Goal: Task Accomplishment & Management: Use online tool/utility

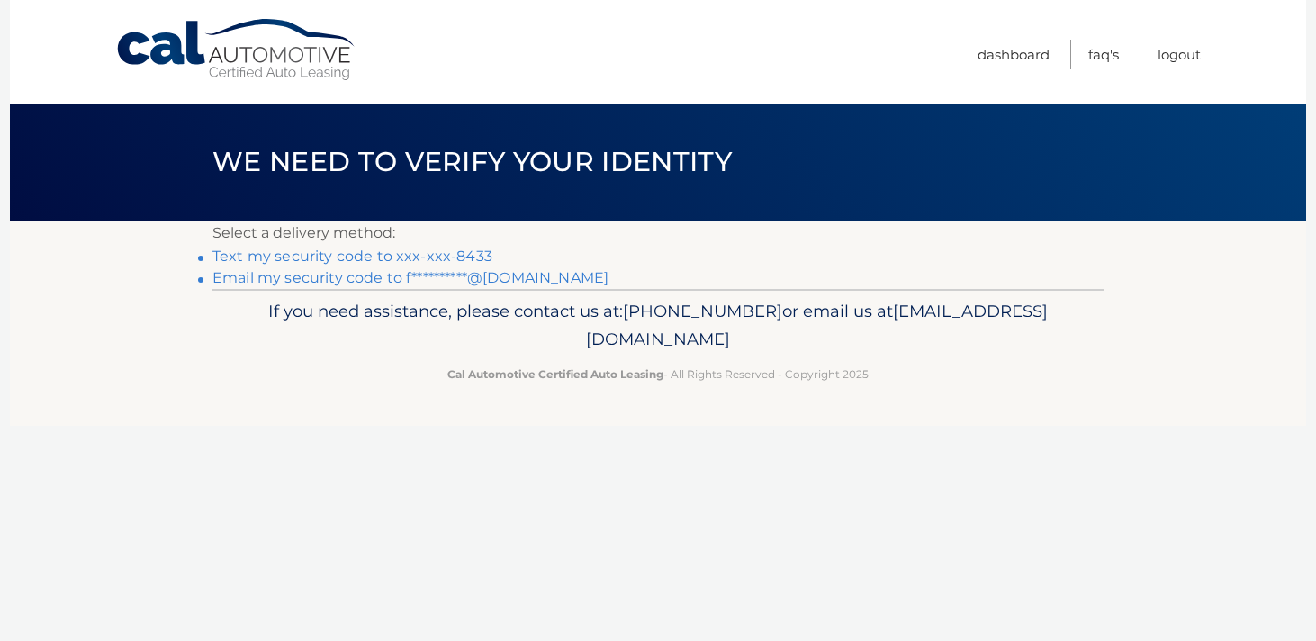
click at [383, 257] on link "Text my security code to xxx-xxx-8433" at bounding box center [352, 256] width 280 height 17
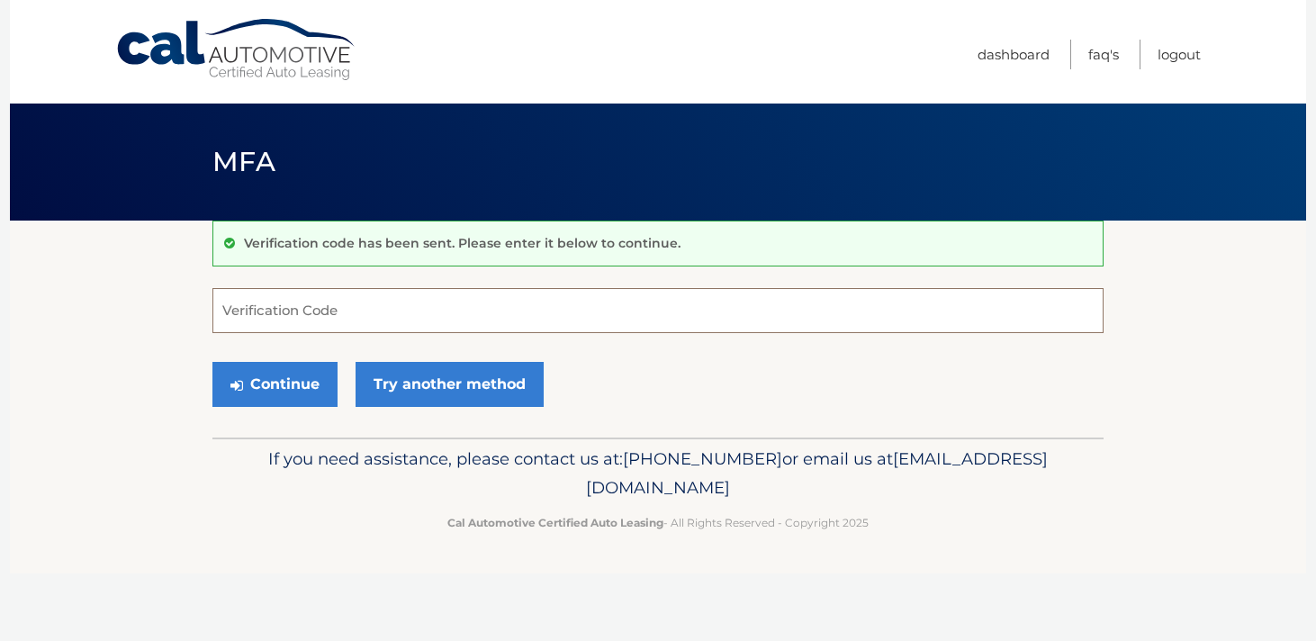
click at [344, 302] on input "Verification Code" at bounding box center [657, 310] width 891 height 45
type input "433949"
click at [284, 377] on button "Continue" at bounding box center [274, 384] width 125 height 45
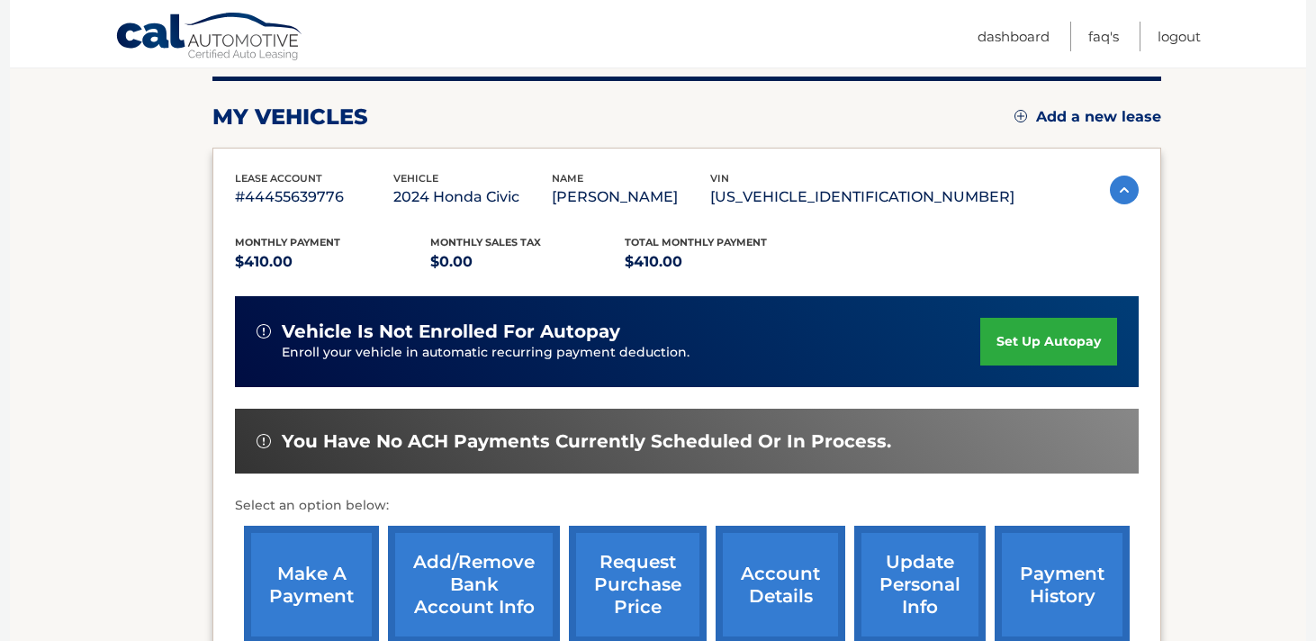
scroll to position [391, 0]
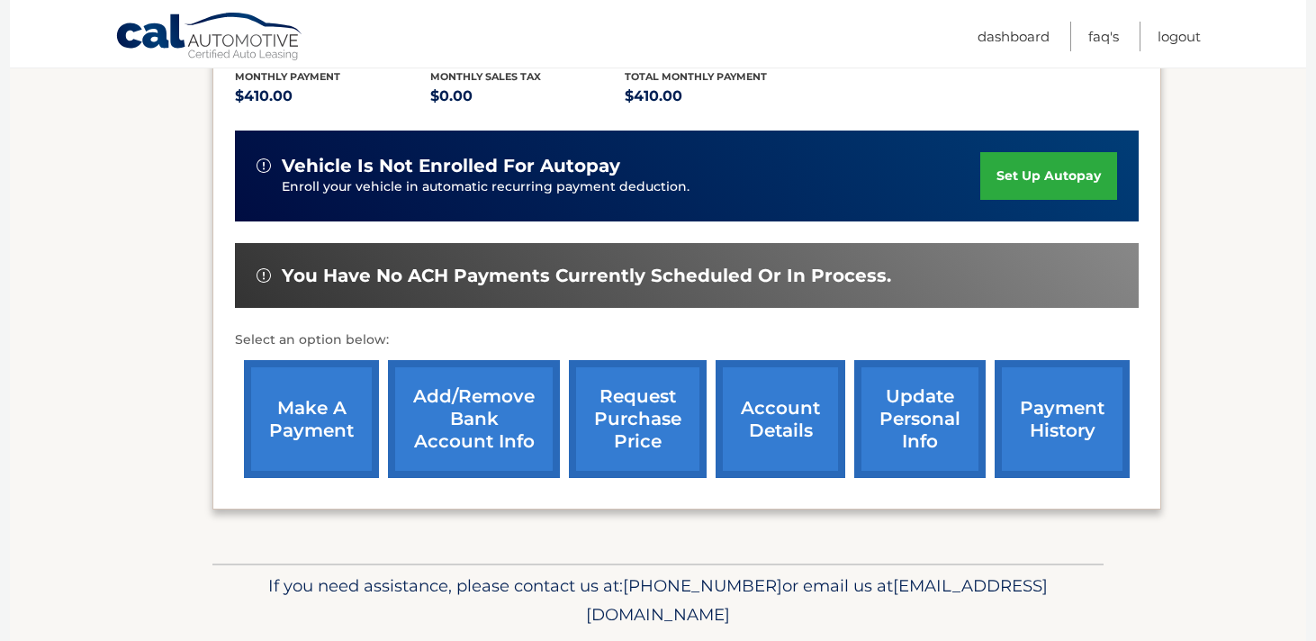
click at [297, 436] on link "make a payment" at bounding box center [311, 419] width 135 height 118
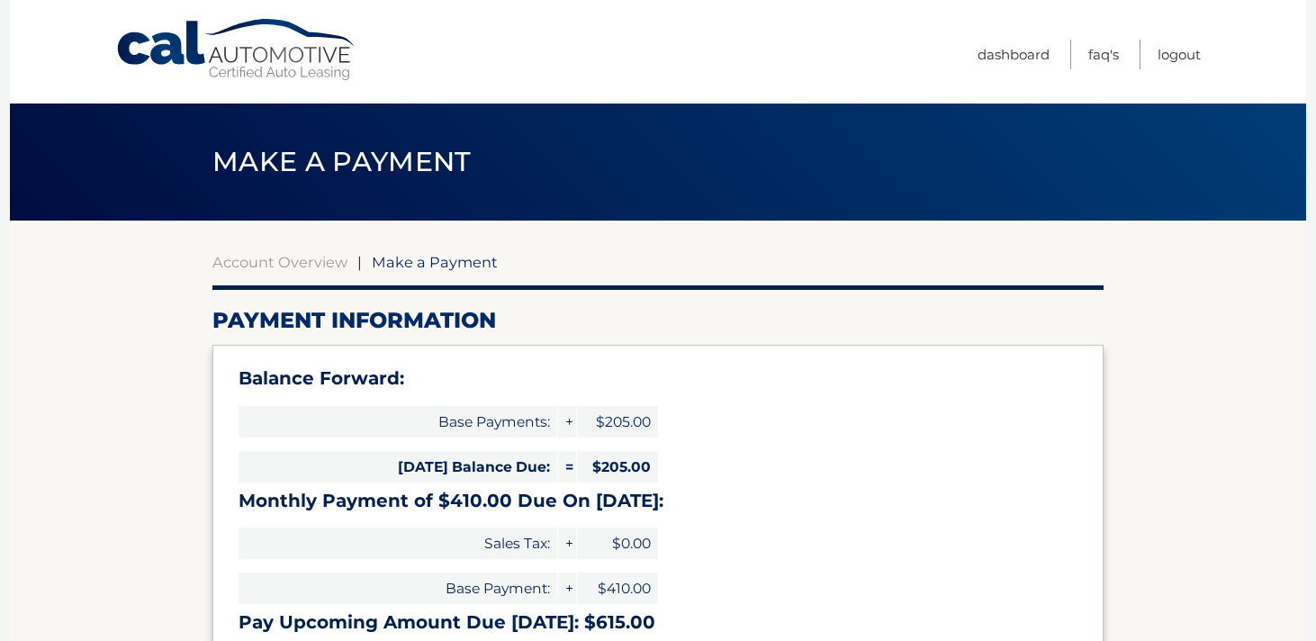
select select "YzNiZTI5ZDMtOGY5MS00N2RhLTkyYjUtODA3ZDJmZDY1M2Yy"
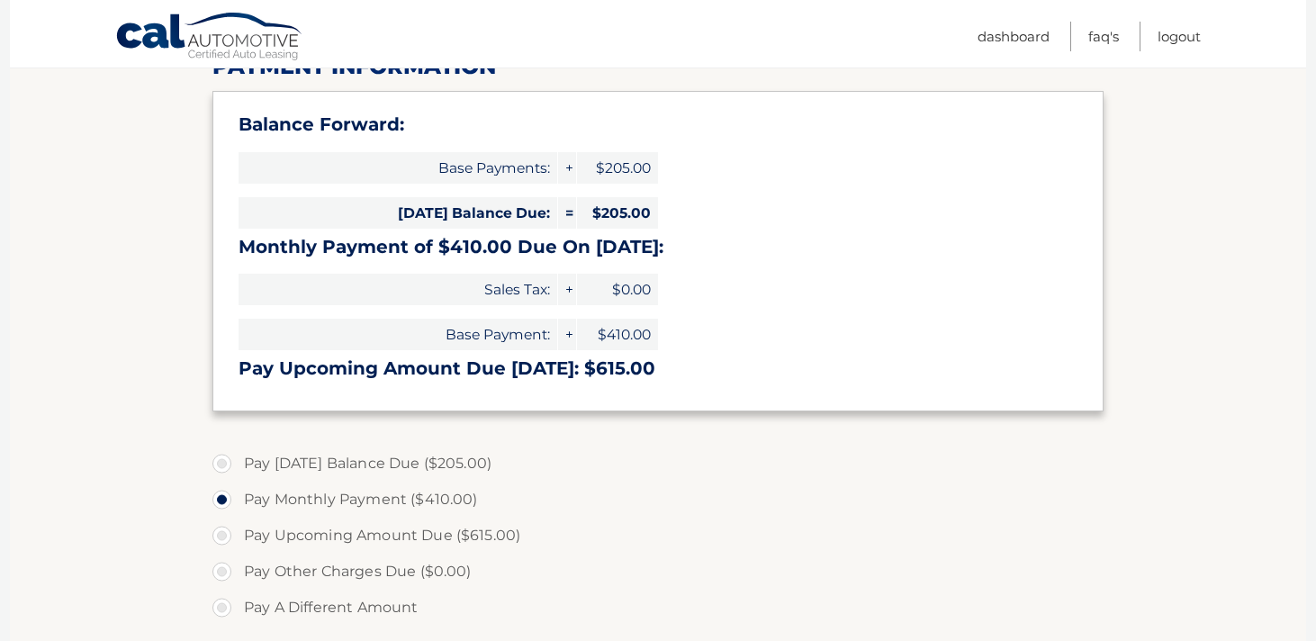
scroll to position [256, 0]
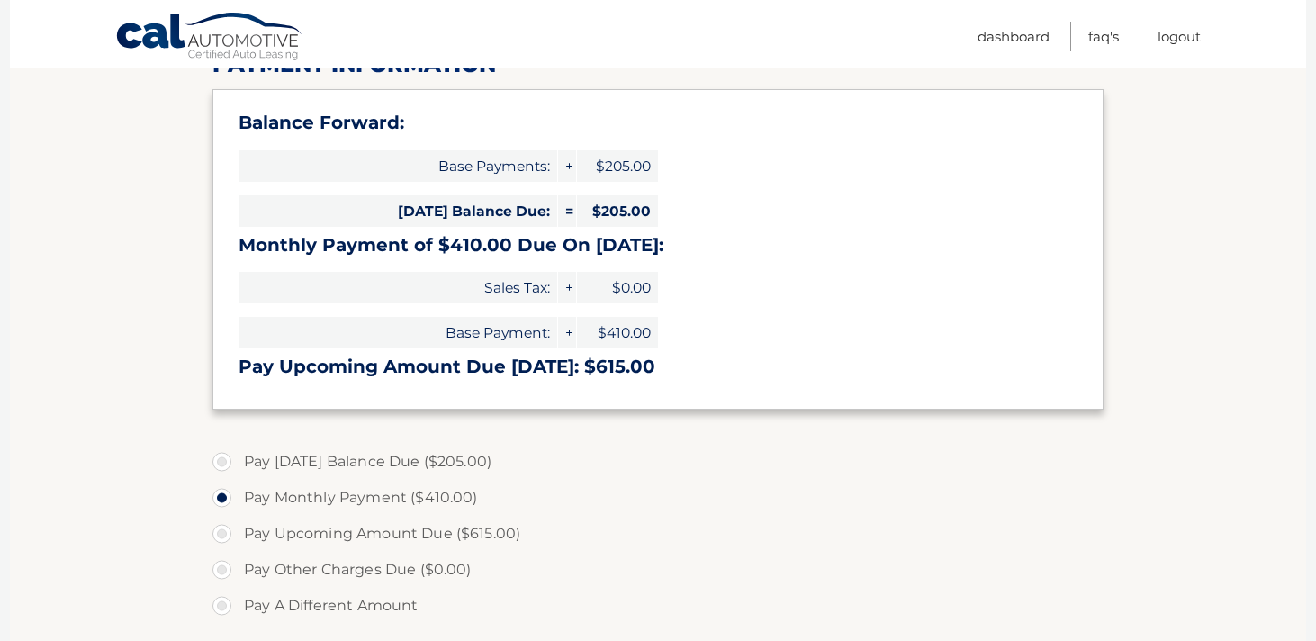
click at [226, 455] on label "Pay Today's Balance Due ($205.00)" at bounding box center [657, 462] width 891 height 36
click at [226, 455] on input "Pay Today's Balance Due ($205.00)" at bounding box center [229, 458] width 18 height 29
radio input "true"
type input "205.00"
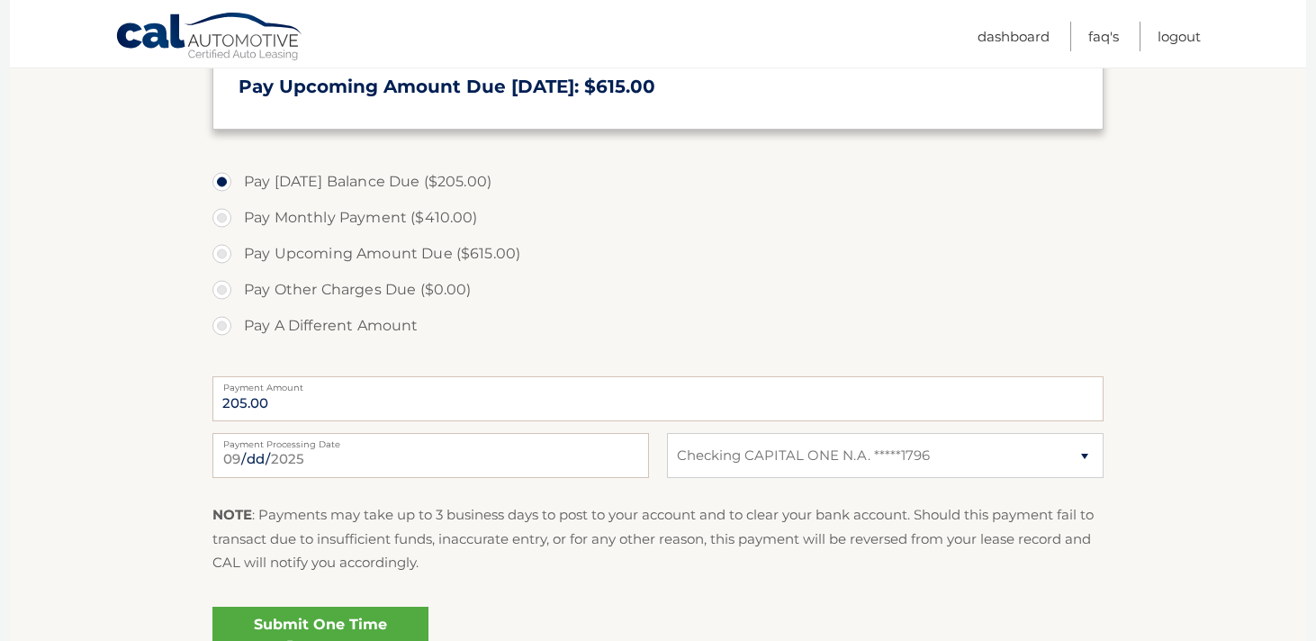
scroll to position [688, 0]
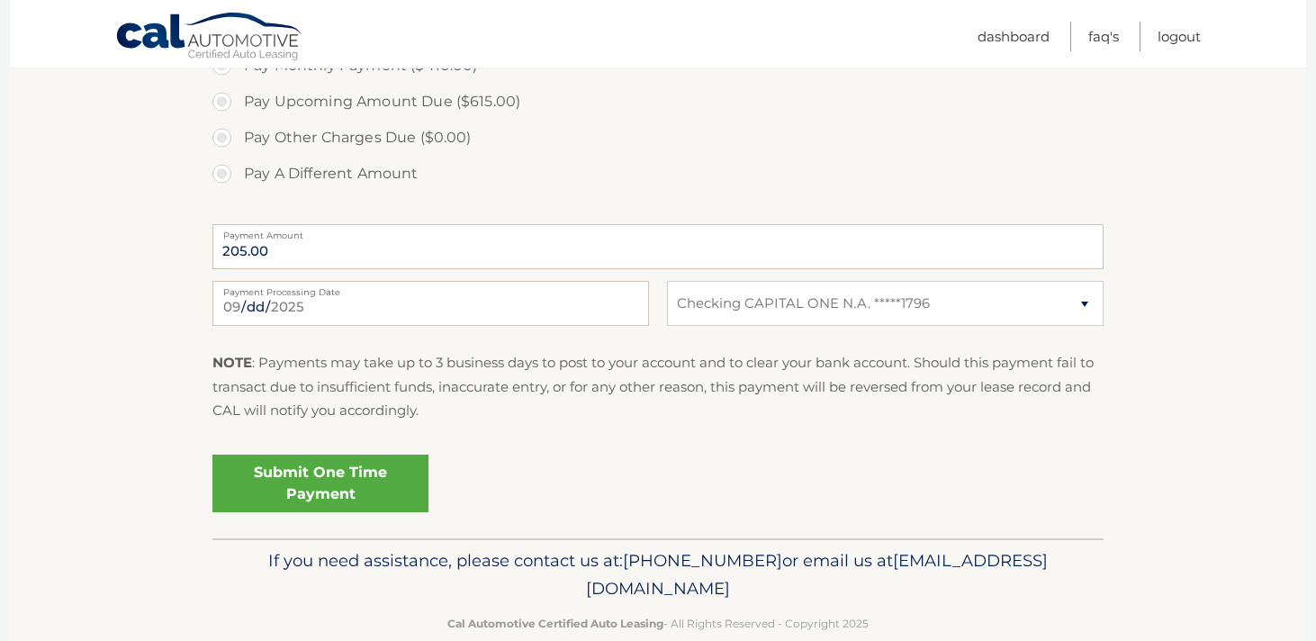
click at [342, 478] on link "Submit One Time Payment" at bounding box center [320, 484] width 216 height 58
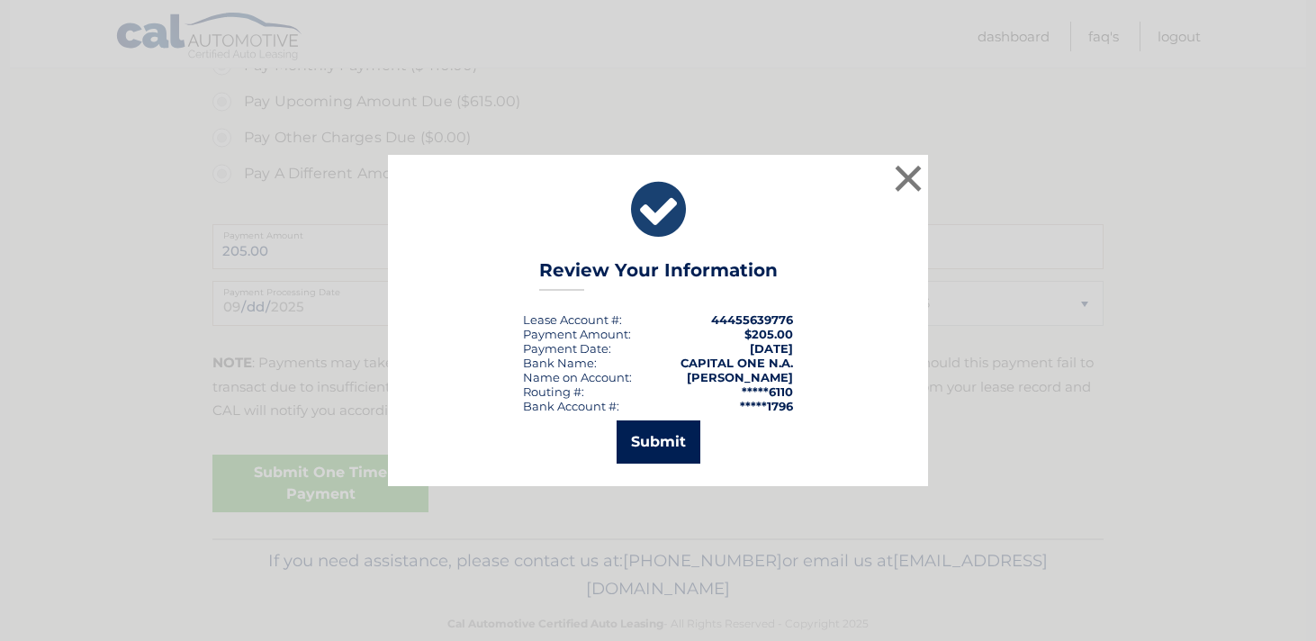
click at [651, 453] on button "Submit" at bounding box center [659, 441] width 84 height 43
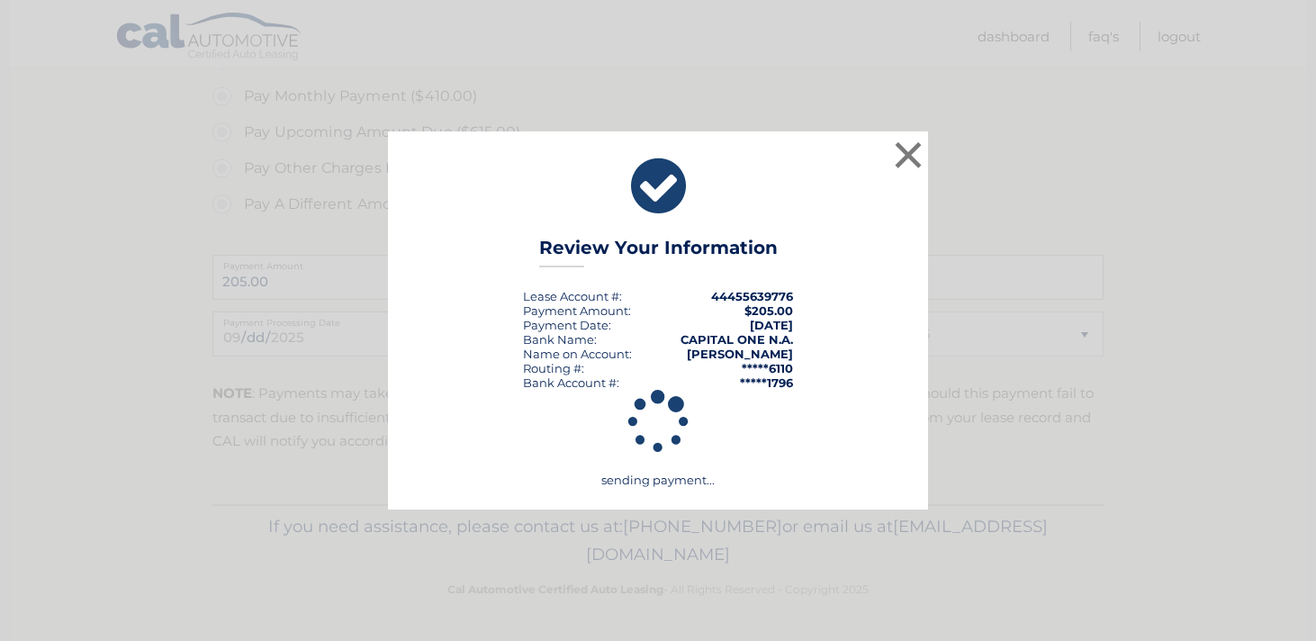
scroll to position [657, 0]
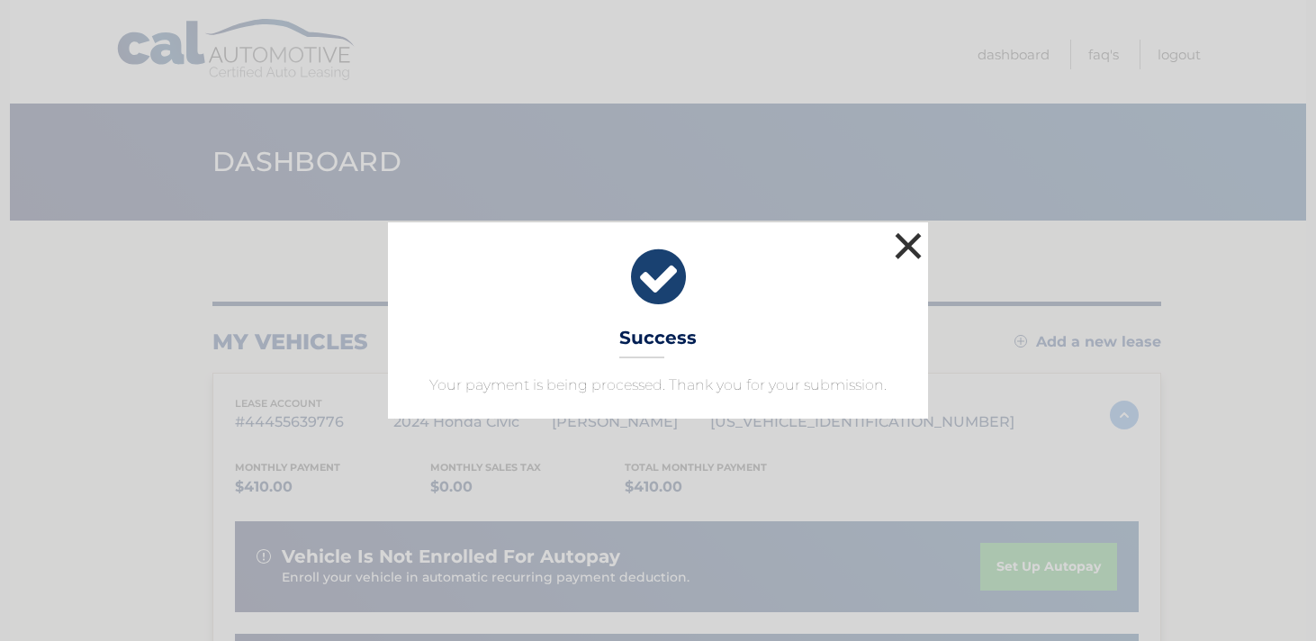
click at [909, 237] on button "×" at bounding box center [908, 246] width 36 height 36
